Goal: Task Accomplishment & Management: Use online tool/utility

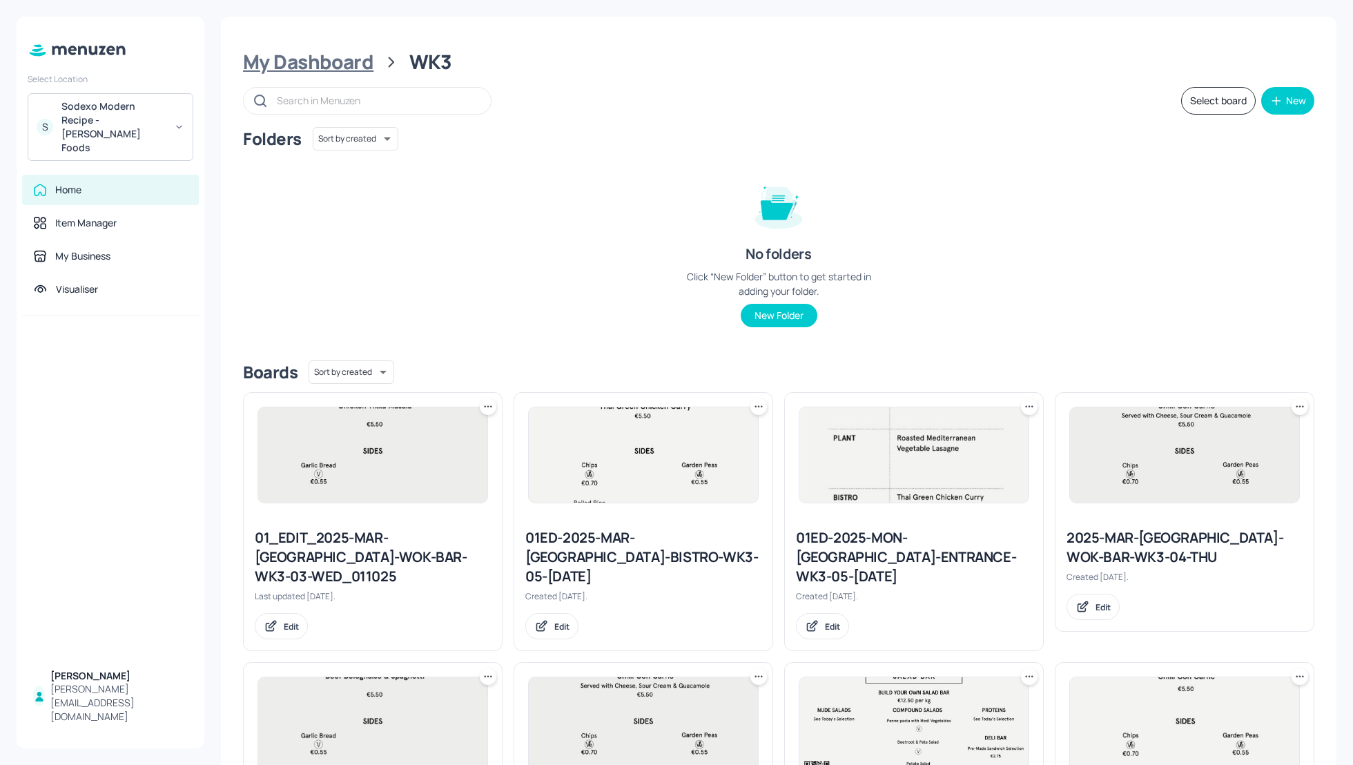
click at [316, 60] on div "My Dashboard" at bounding box center [308, 62] width 130 height 25
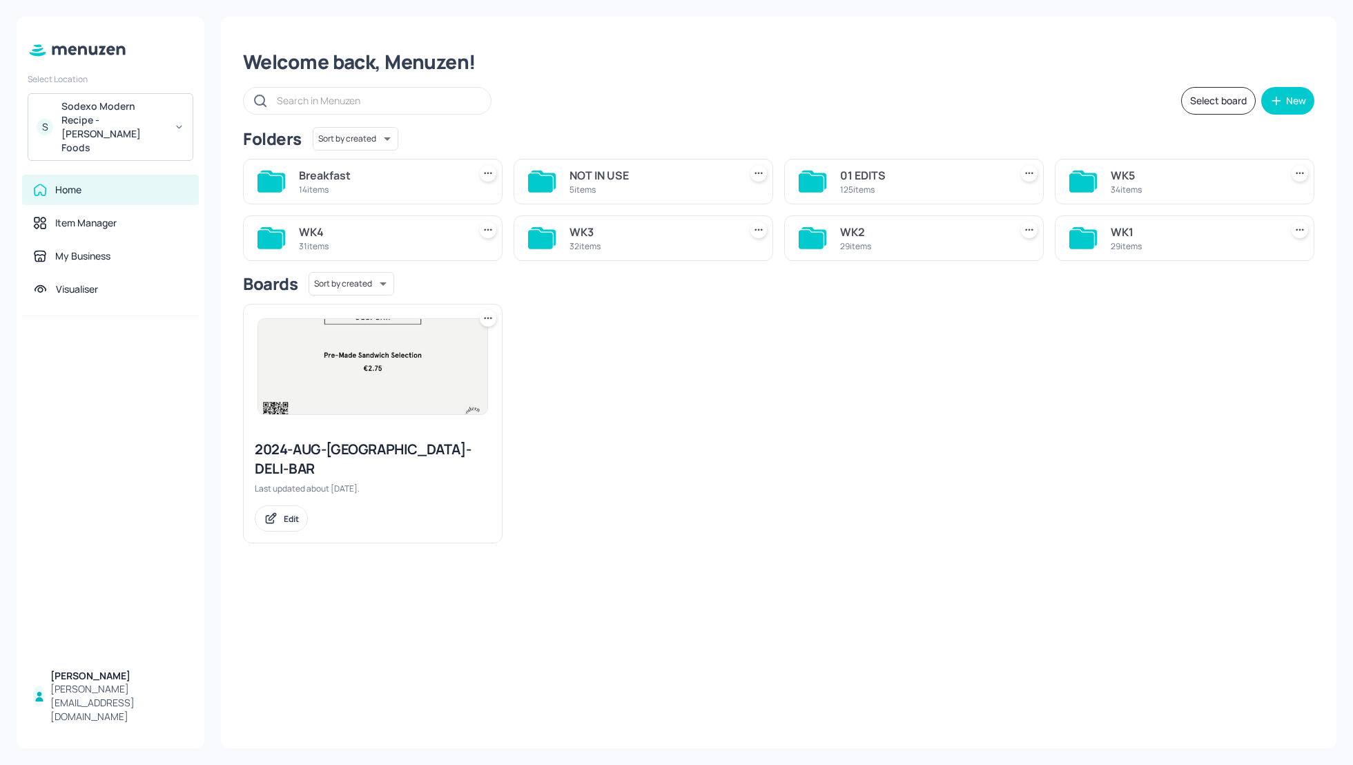
click at [141, 118] on div "Sodexo Modern Recipe - Kerry Foods" at bounding box center [113, 126] width 104 height 55
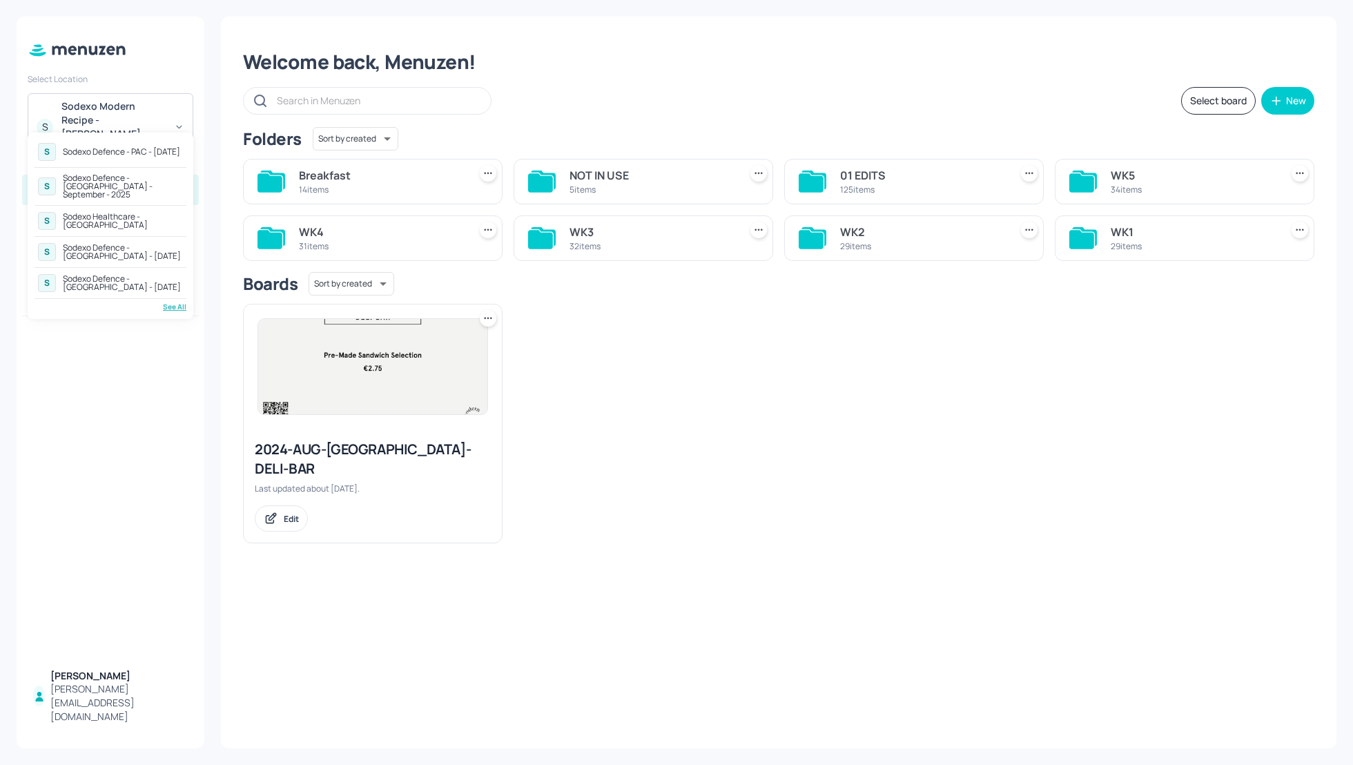
click at [134, 179] on div "Sodexo Defence - Colchester - September - 2025" at bounding box center [123, 186] width 120 height 25
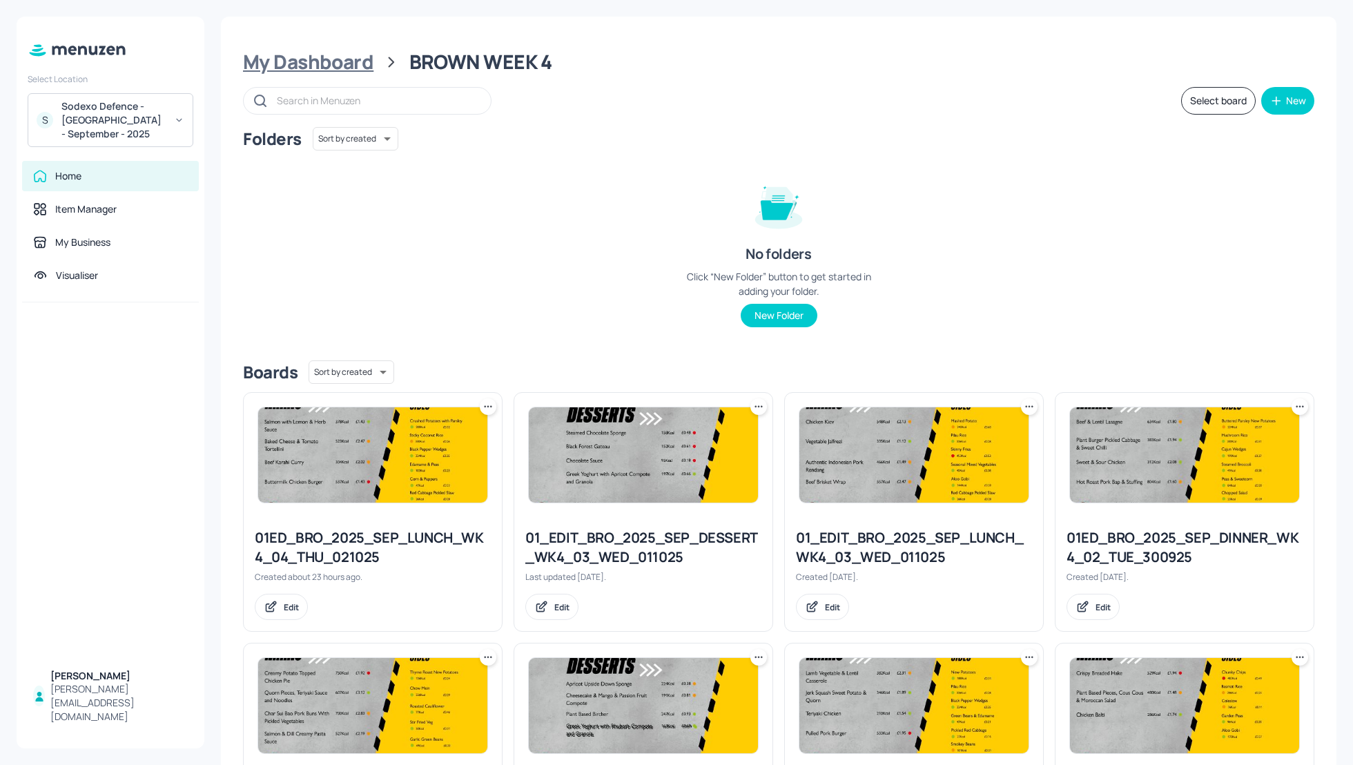
click at [283, 67] on div "My Dashboard" at bounding box center [308, 62] width 130 height 25
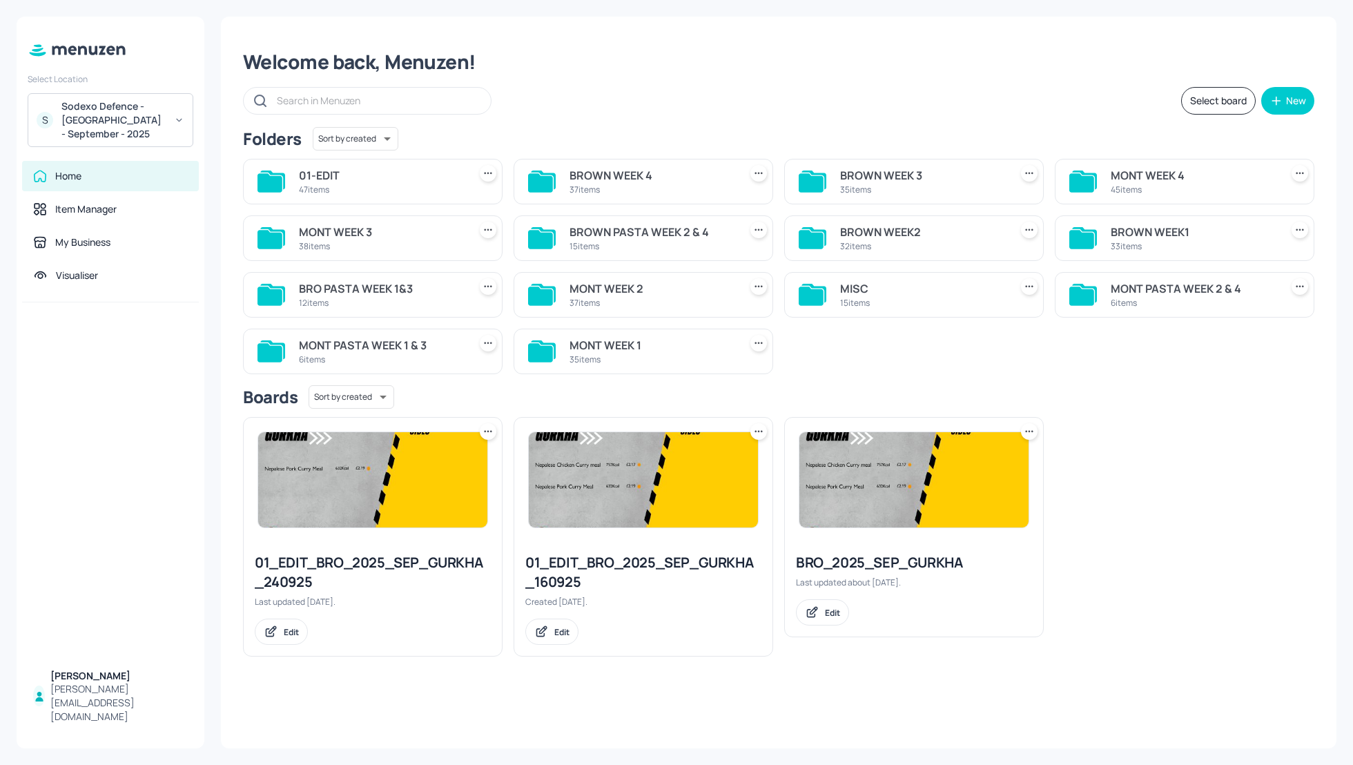
click at [1119, 183] on div "MONT WEEK 4" at bounding box center [1192, 175] width 164 height 17
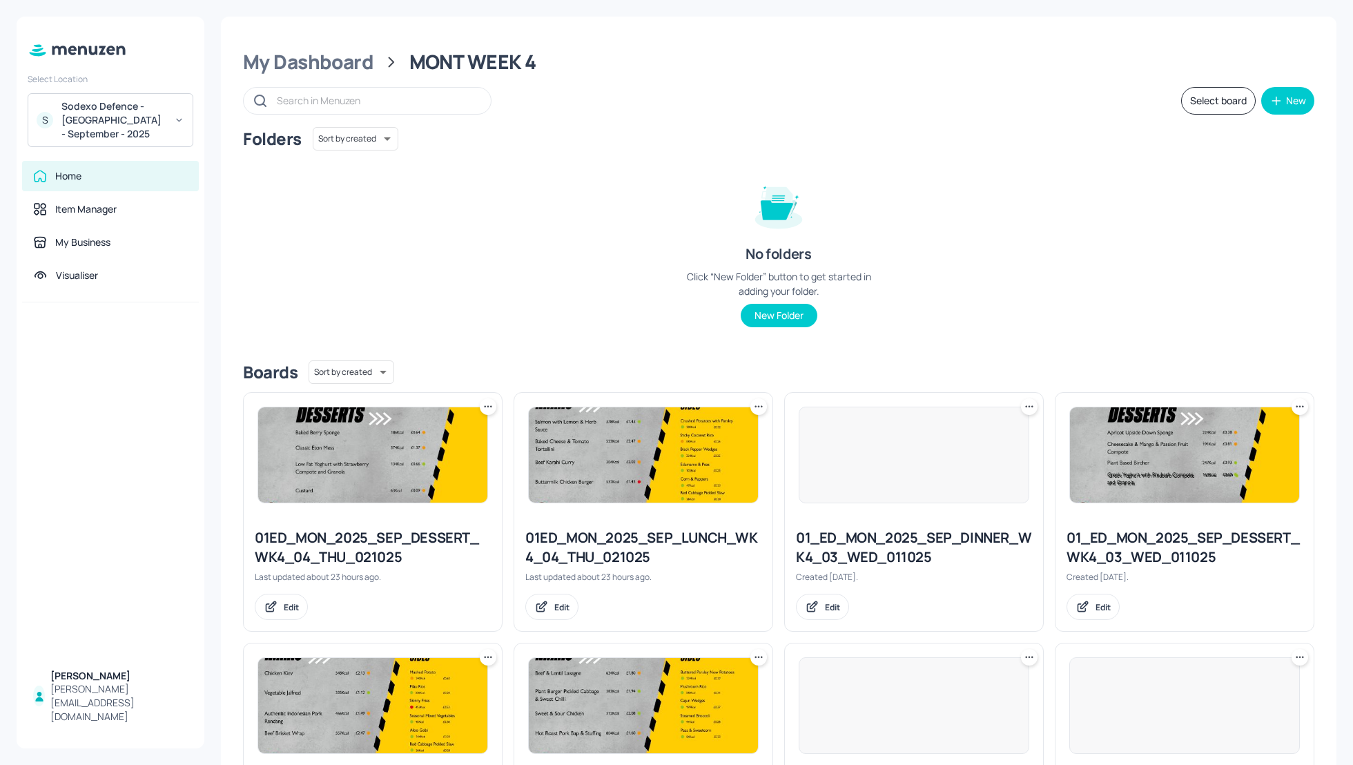
click at [1113, 266] on div "Folders Sort by created id ​ No folders Click “New Folder” button to get starte…" at bounding box center [778, 238] width 1071 height 222
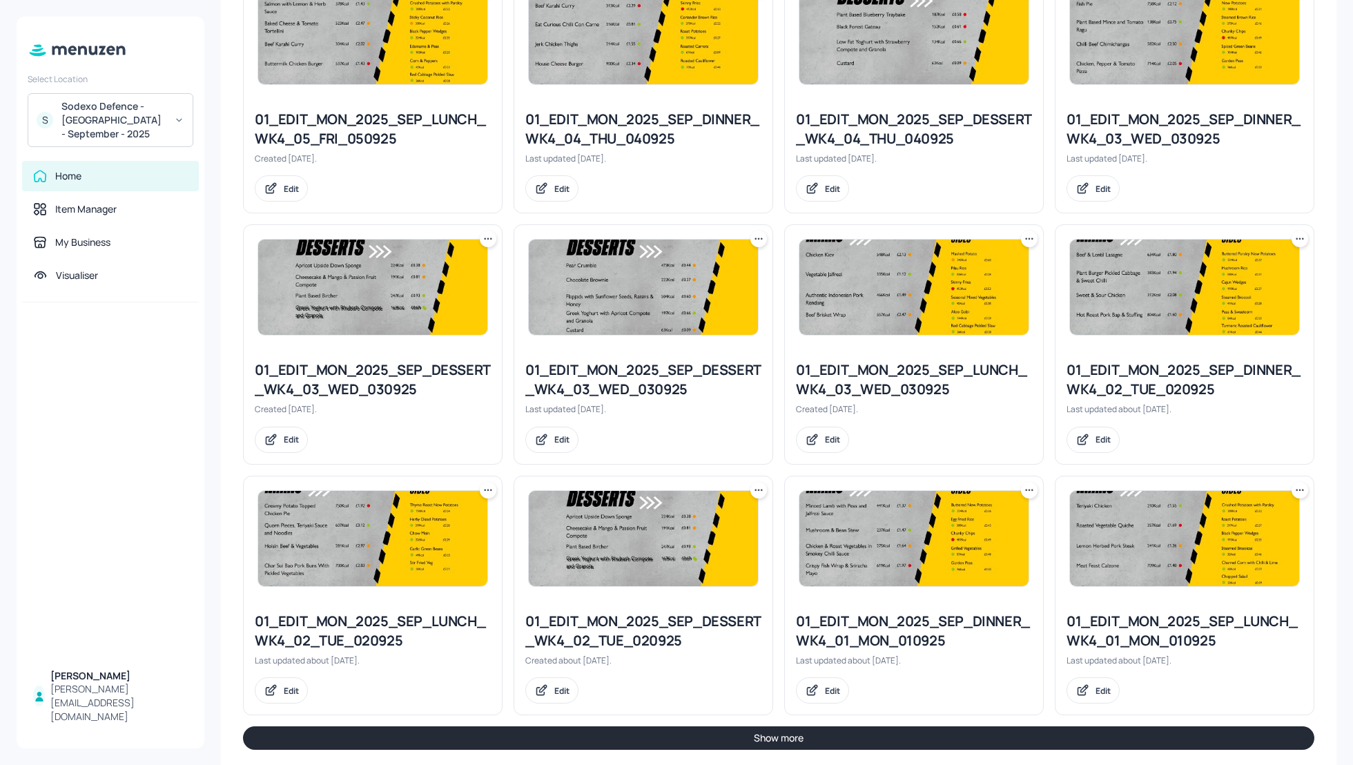
scroll to position [1183, 0]
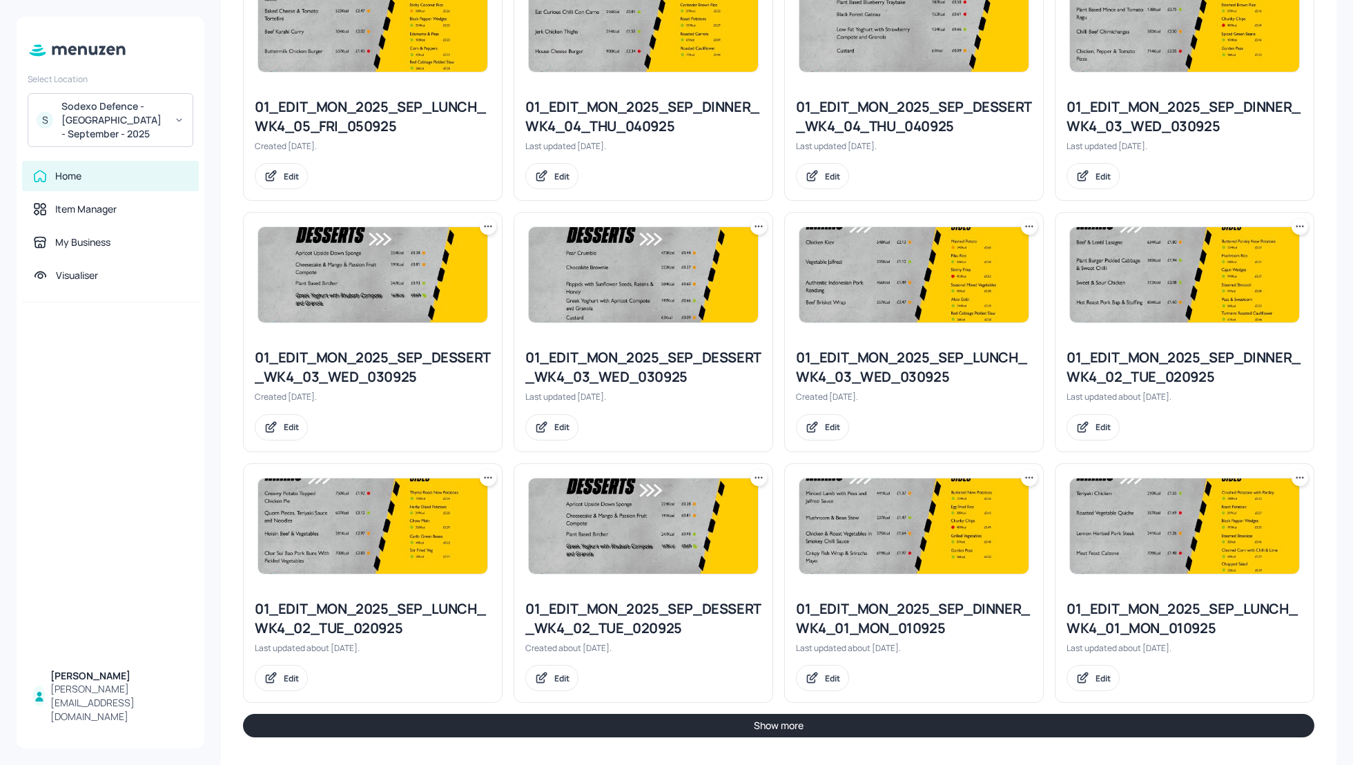
click at [964, 721] on button "Show more" at bounding box center [778, 725] width 1071 height 23
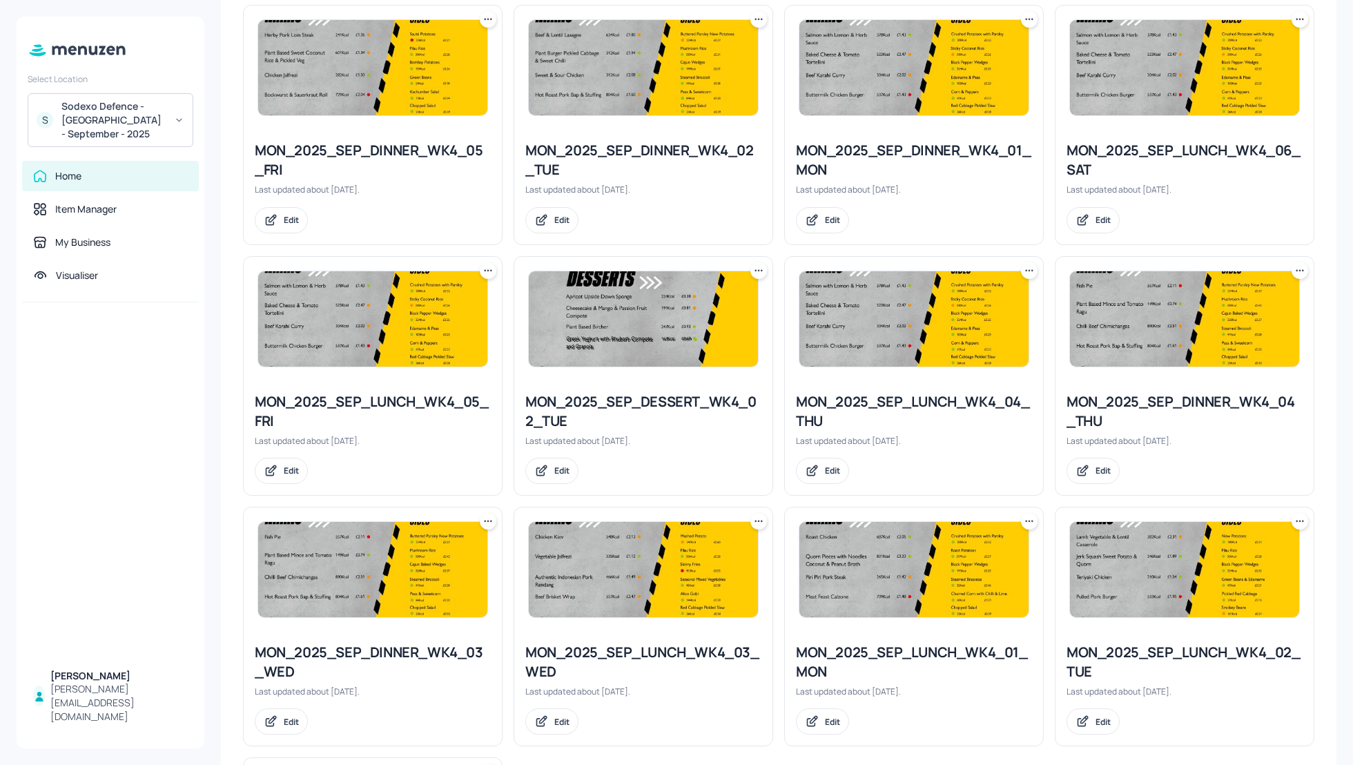
scroll to position [2397, 0]
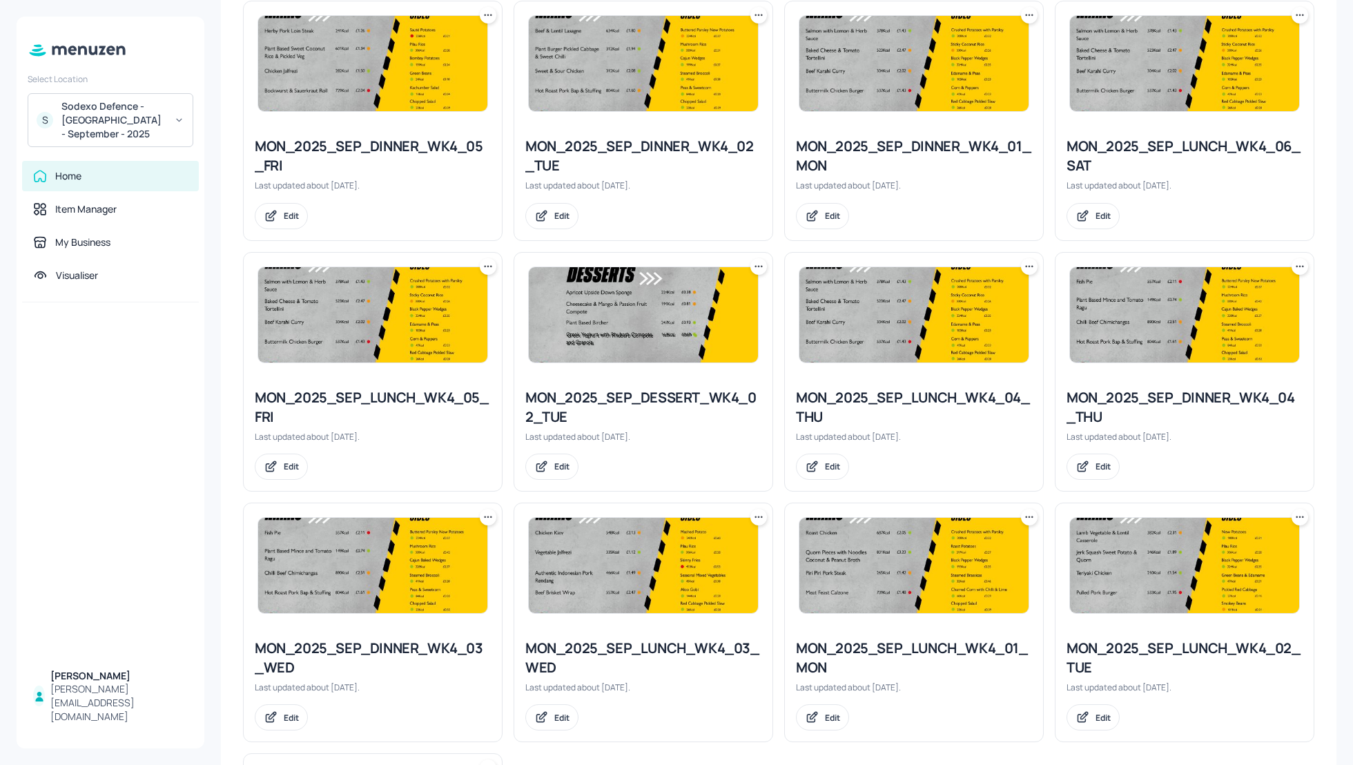
click at [485, 259] on icon at bounding box center [488, 266] width 14 height 14
click at [465, 306] on div "Duplicate" at bounding box center [435, 308] width 110 height 23
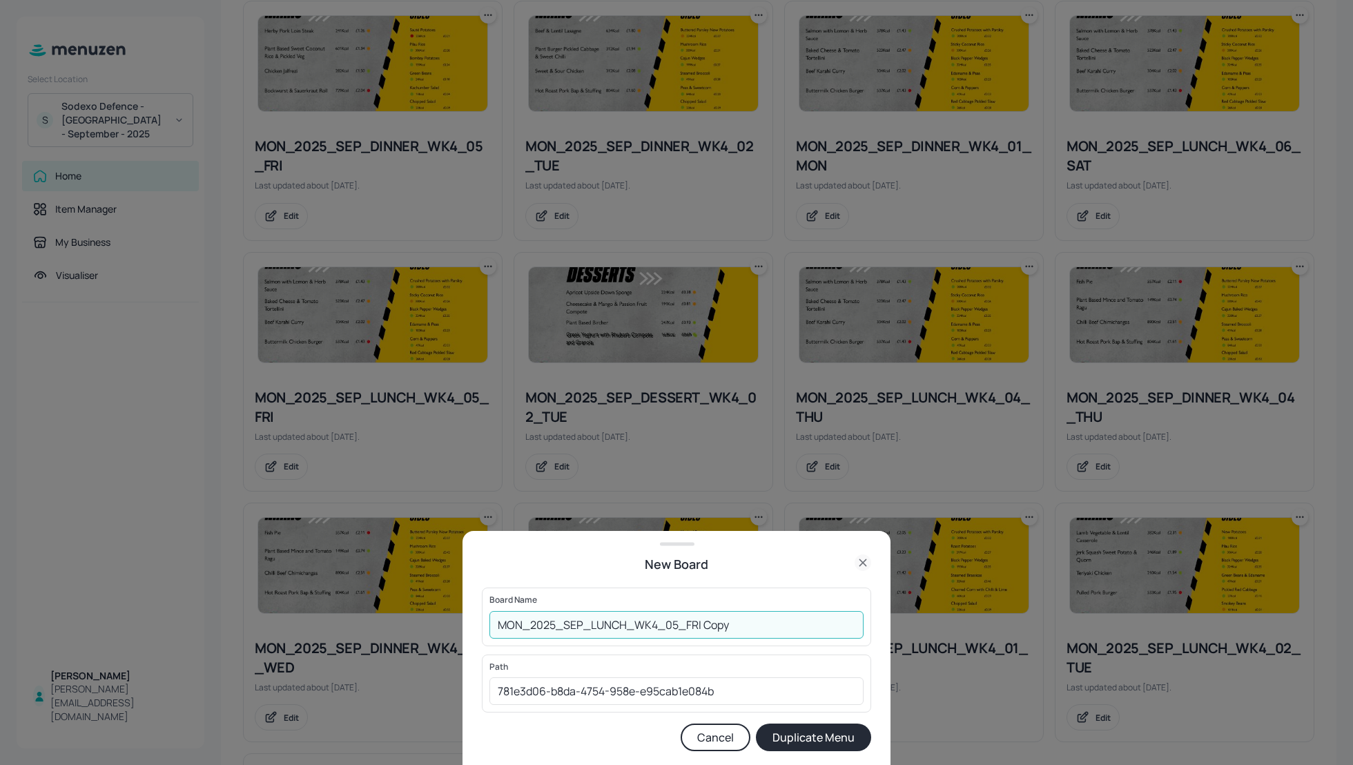
click at [495, 623] on input "MON_2025_SEP_LUNCH_WK4_05_FRI Copy" at bounding box center [676, 625] width 374 height 28
click at [800, 622] on input "01_EDIT_MON_2025_SEP_LUNCH_WK4_05_FRI Copy" at bounding box center [676, 625] width 374 height 28
type input "01_EDIT_MON_2025_SEP_LUNCH_WK4_05_FRI_031025"
click at [821, 731] on button "Duplicate Menu" at bounding box center [813, 737] width 115 height 28
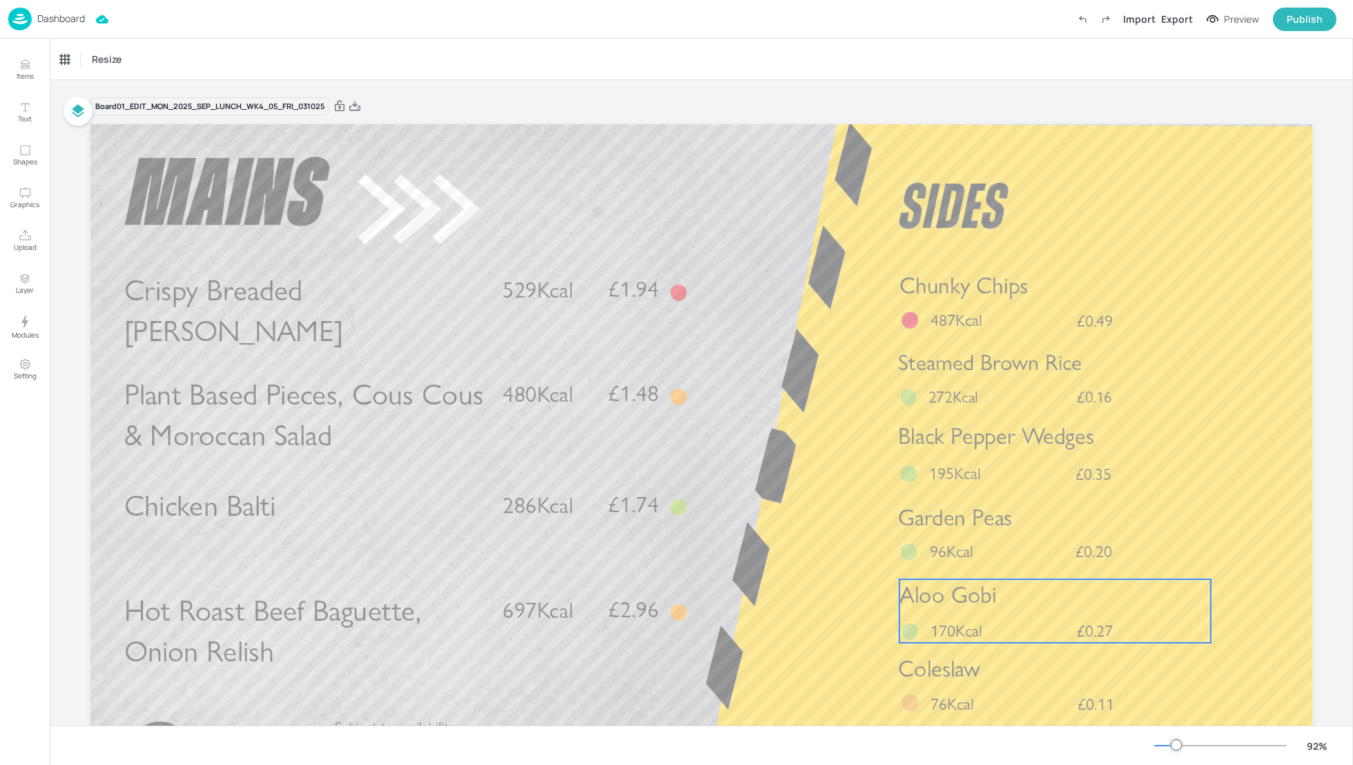
click at [994, 607] on p "Aloo Gobi" at bounding box center [1054, 595] width 311 height 32
click at [97, 68] on div "Aloo Gobi" at bounding box center [85, 59] width 60 height 23
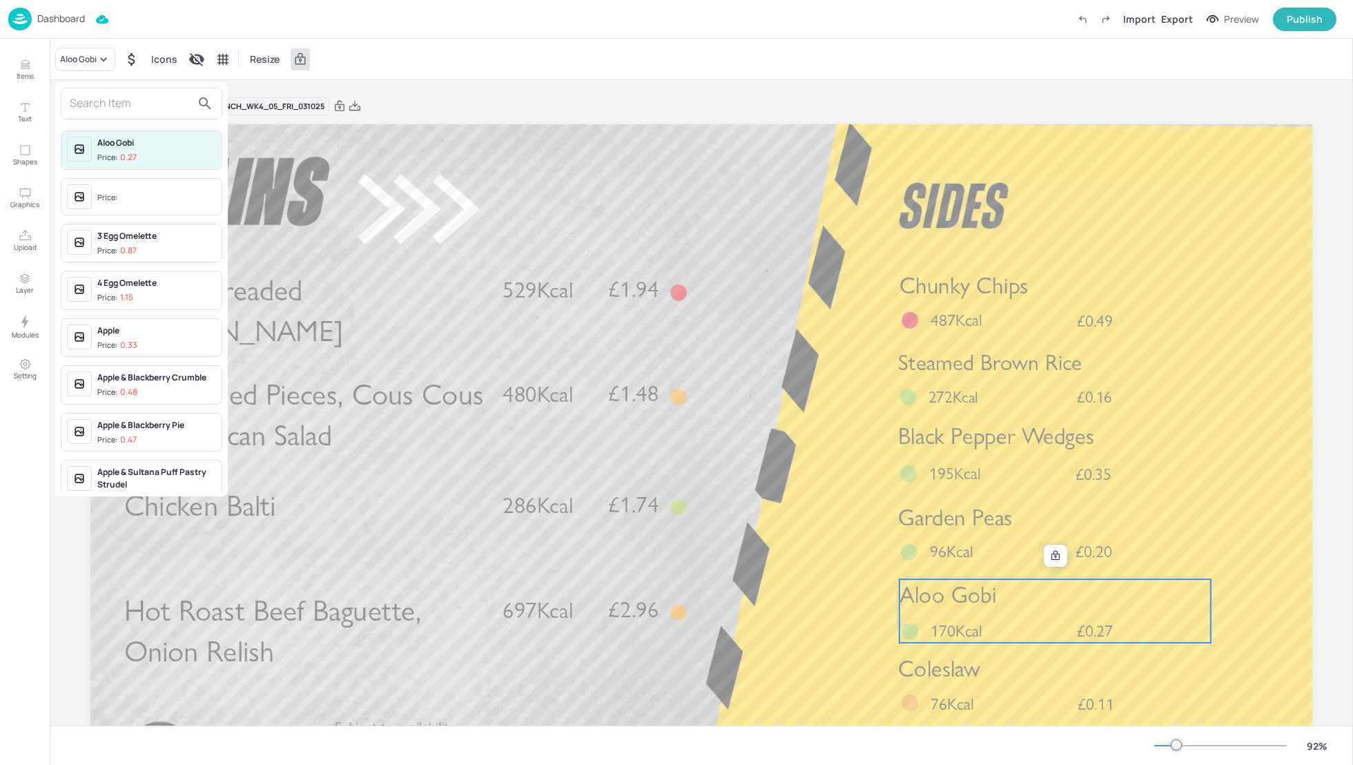
click at [92, 99] on input "text" at bounding box center [130, 103] width 121 height 22
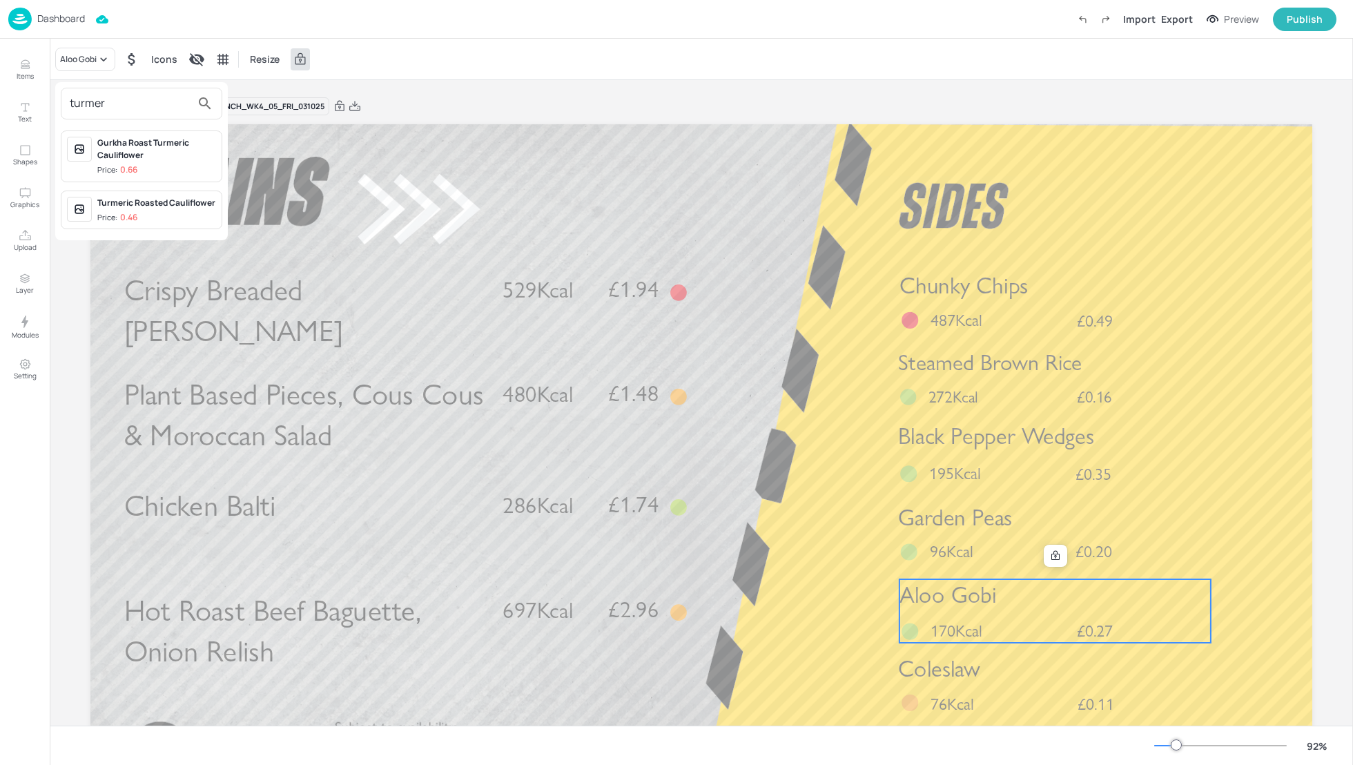
type input "turmer"
click at [143, 204] on div "Turmeric Roasted Cauliflower" at bounding box center [156, 203] width 119 height 12
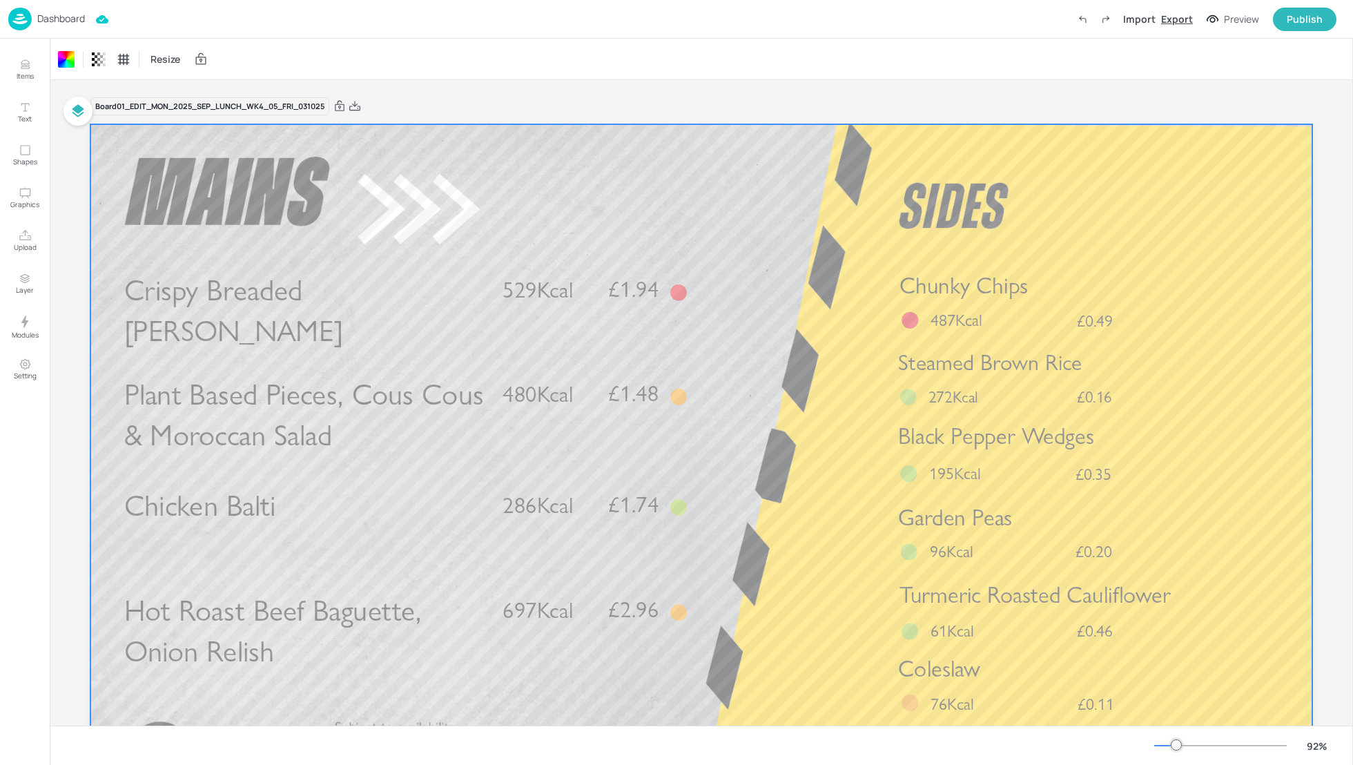
click at [1185, 21] on div "Export" at bounding box center [1177, 19] width 32 height 14
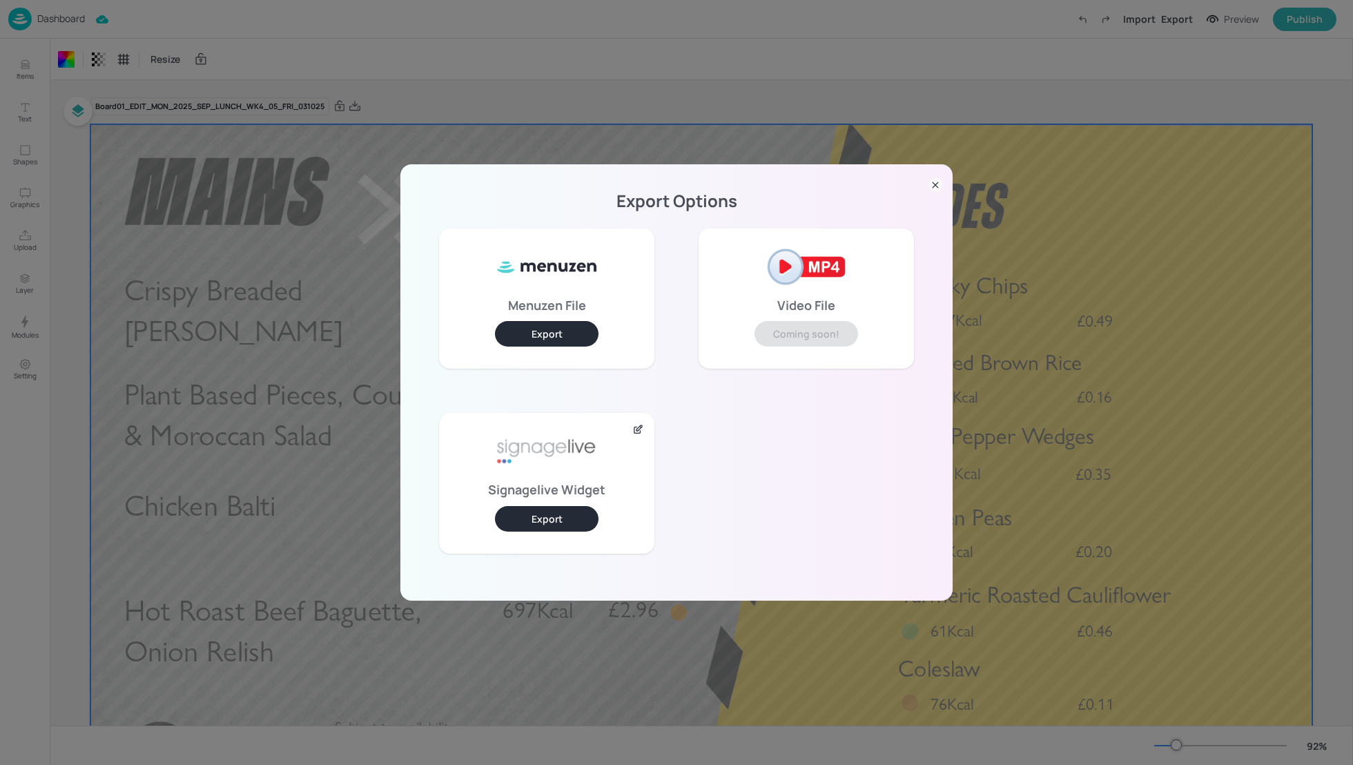
click at [551, 520] on button "Export" at bounding box center [547, 519] width 104 height 26
